Goal: Subscribe to service/newsletter

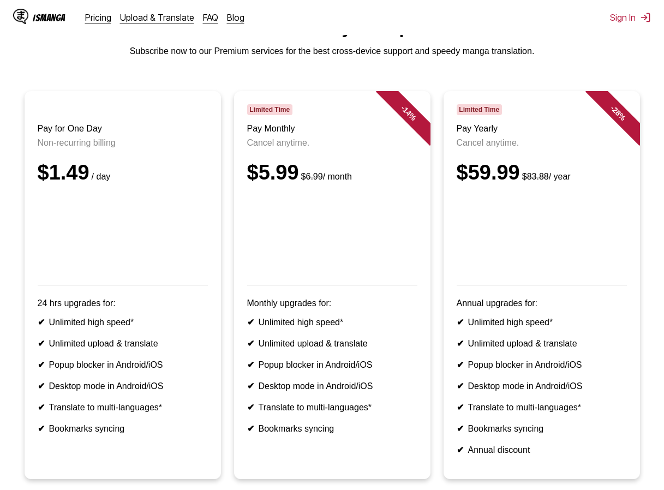
click at [400, 181] on div "$5.99 $6.99 / month" at bounding box center [332, 172] width 170 height 23
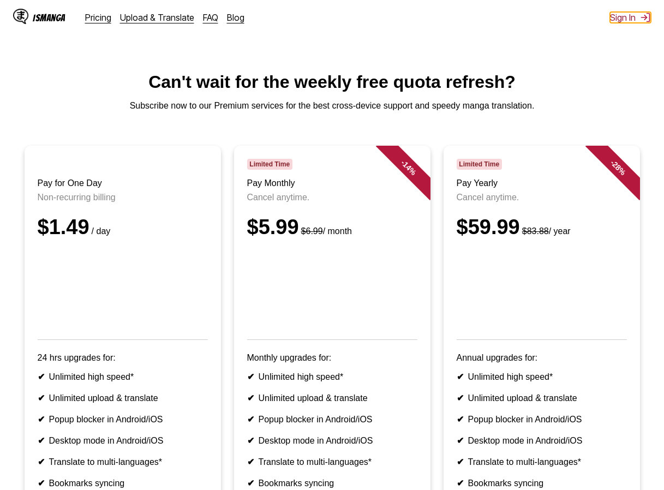
click at [618, 22] on button "Sign In" at bounding box center [630, 17] width 41 height 11
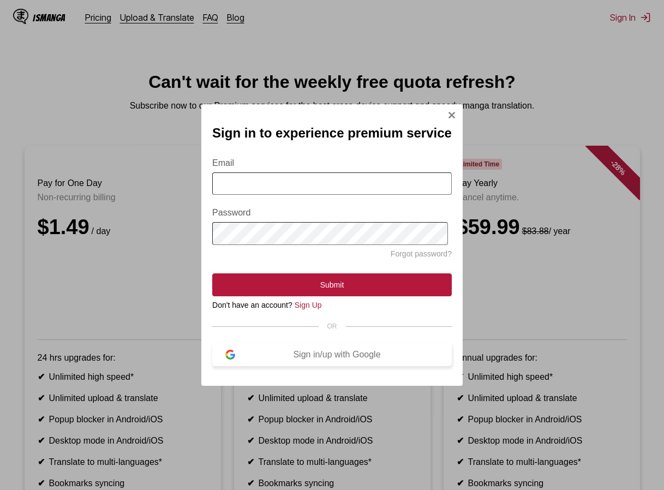
click at [342, 360] on div "Sign in/up with Google" at bounding box center [337, 355] width 204 height 10
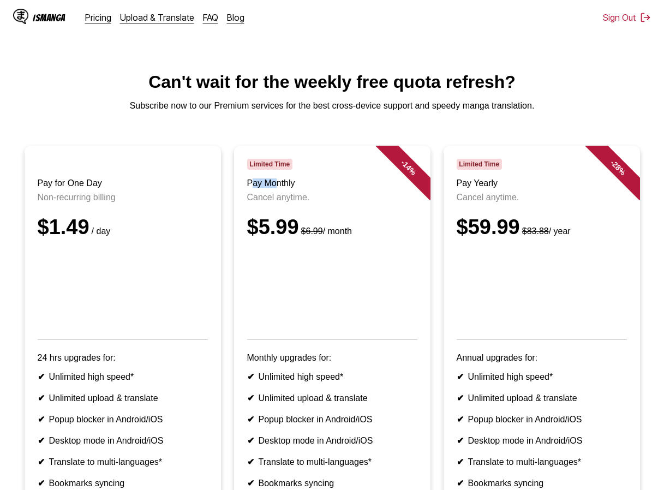
drag, startPoint x: 251, startPoint y: 187, endPoint x: 276, endPoint y: 190, distance: 25.4
click at [276, 188] on h3 "Pay Monthly" at bounding box center [332, 183] width 170 height 10
drag, startPoint x: 276, startPoint y: 190, endPoint x: 259, endPoint y: 212, distance: 27.2
click at [259, 212] on header "Limited Time Pay Monthly Cancel anytime. $5.99 $6.99 / month" at bounding box center [332, 249] width 170 height 181
drag, startPoint x: 309, startPoint y: 201, endPoint x: 348, endPoint y: 201, distance: 39.3
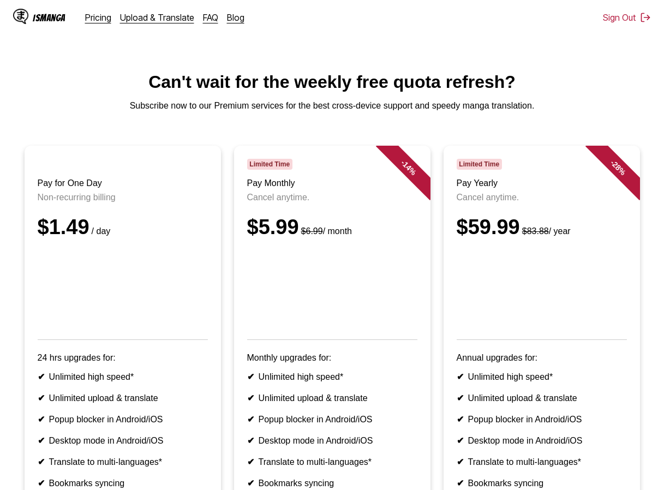
click at [348, 201] on p "Cancel anytime." at bounding box center [332, 198] width 170 height 10
click at [619, 13] on button "Sign Out" at bounding box center [627, 17] width 48 height 11
click at [620, 17] on button "Sign In" at bounding box center [630, 17] width 41 height 11
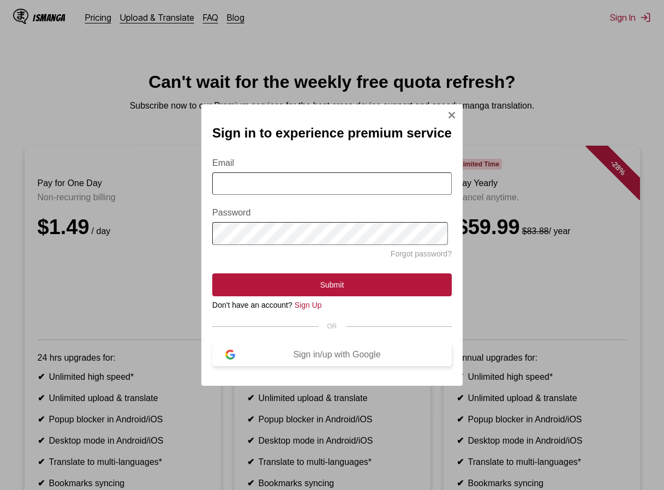
click at [329, 353] on button "Sign in/up with Google" at bounding box center [332, 354] width 240 height 23
